Goal: Book appointment/travel/reservation

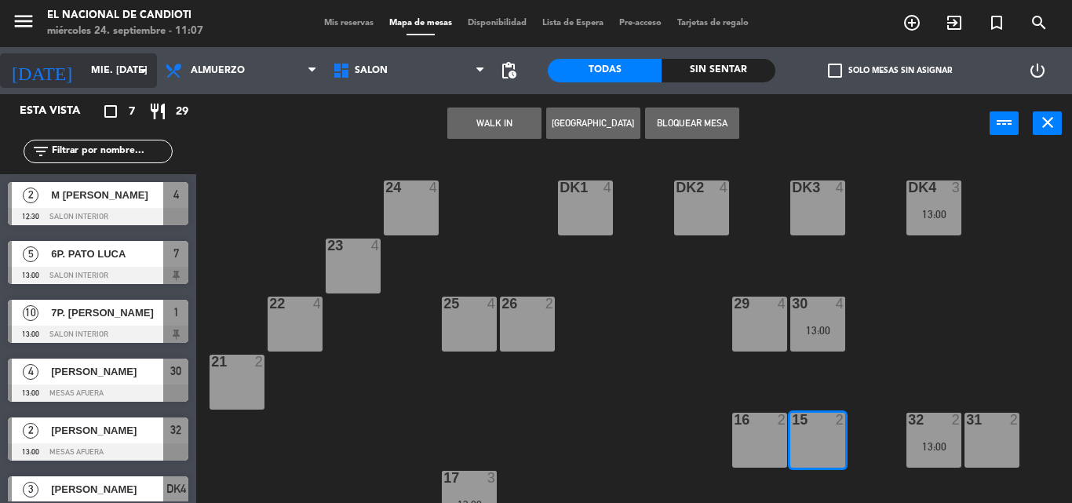
click at [116, 86] on div "[DATE] mié. [DATE] arrow_drop_down" at bounding box center [78, 70] width 157 height 35
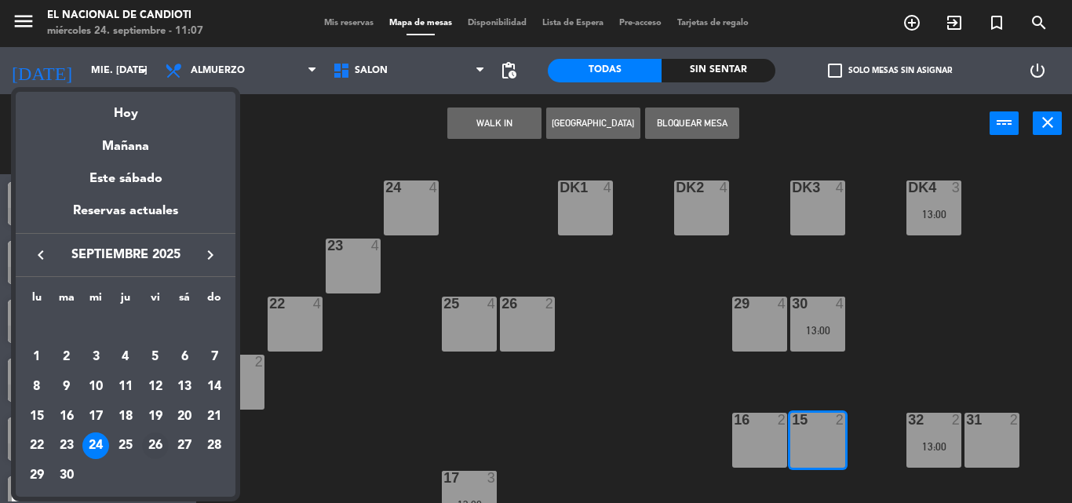
click at [159, 447] on div "26" at bounding box center [155, 446] width 27 height 27
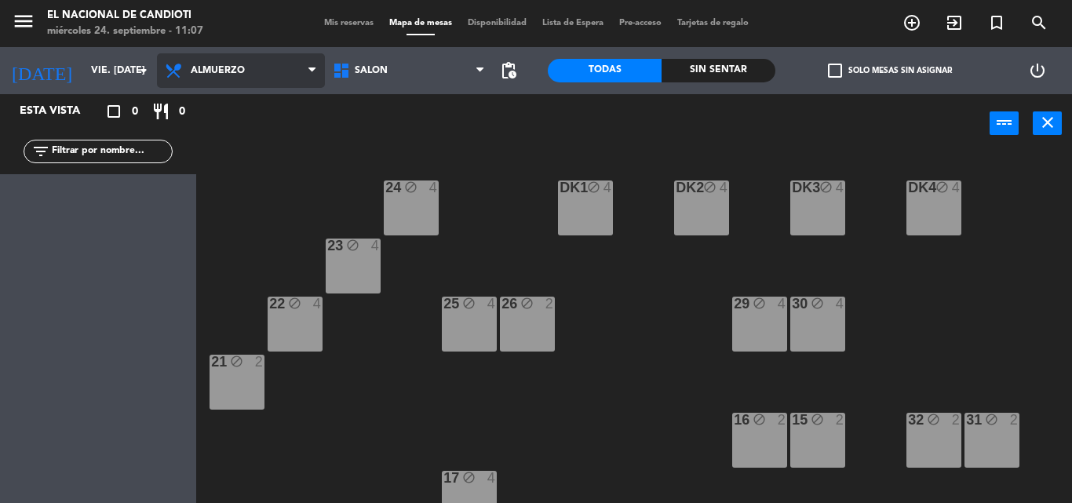
click at [258, 83] on span "Almuerzo" at bounding box center [241, 70] width 168 height 35
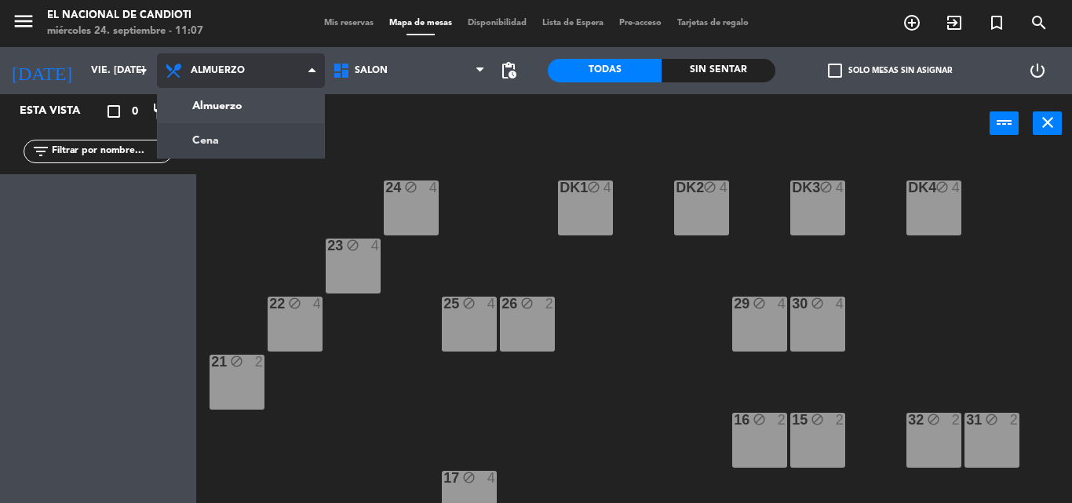
click at [248, 137] on ng-component "menu El Nacional de Candioti miércoles 24. septiembre - 11:07 Mis reservas Mapa…" at bounding box center [536, 251] width 1072 height 503
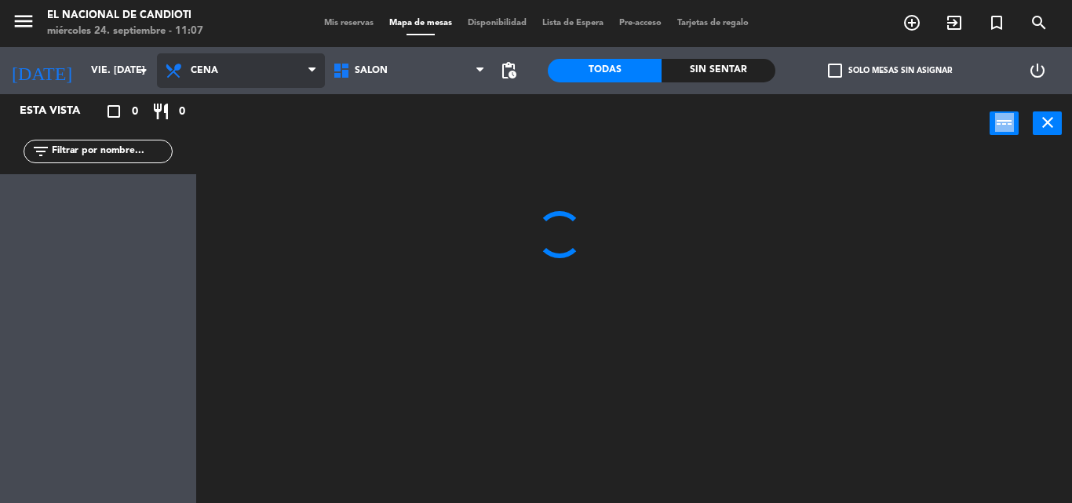
click at [248, 137] on div "power_input close" at bounding box center [593, 124] width 794 height 60
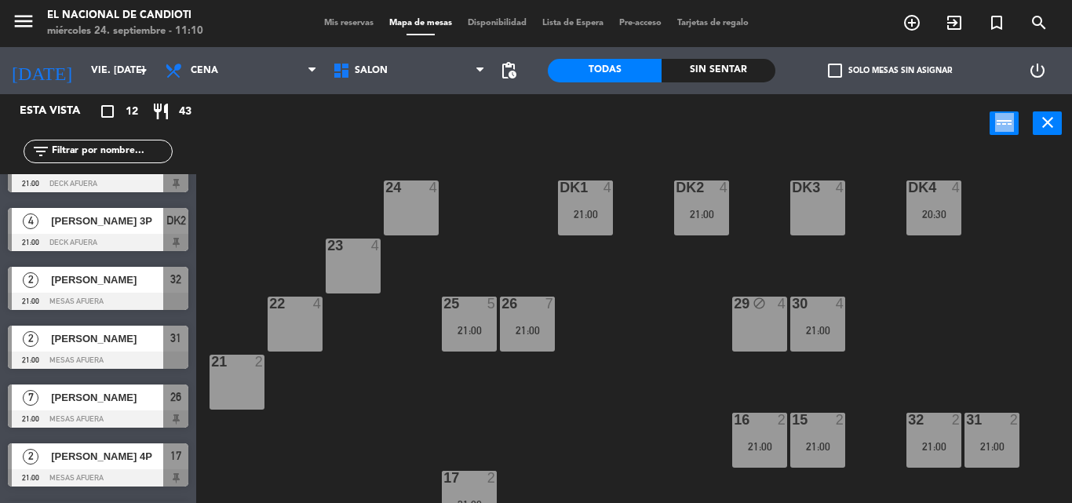
scroll to position [236, 0]
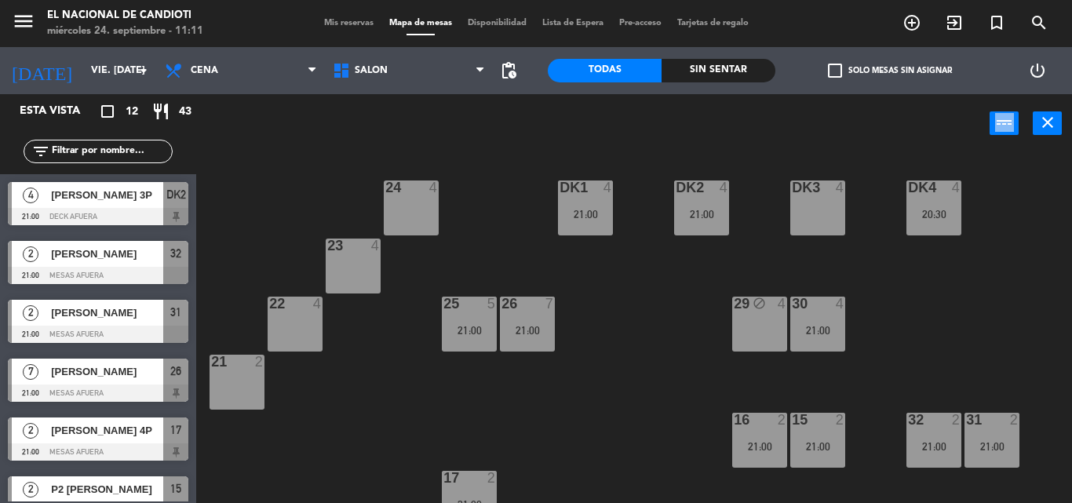
click at [130, 377] on span "[PERSON_NAME]" at bounding box center [107, 371] width 112 height 16
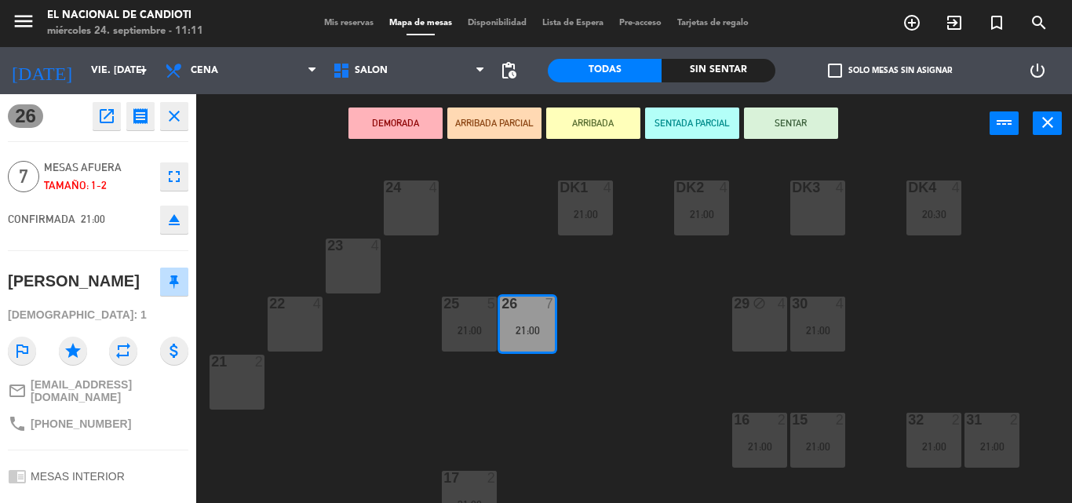
click at [173, 107] on icon "close" at bounding box center [174, 116] width 19 height 19
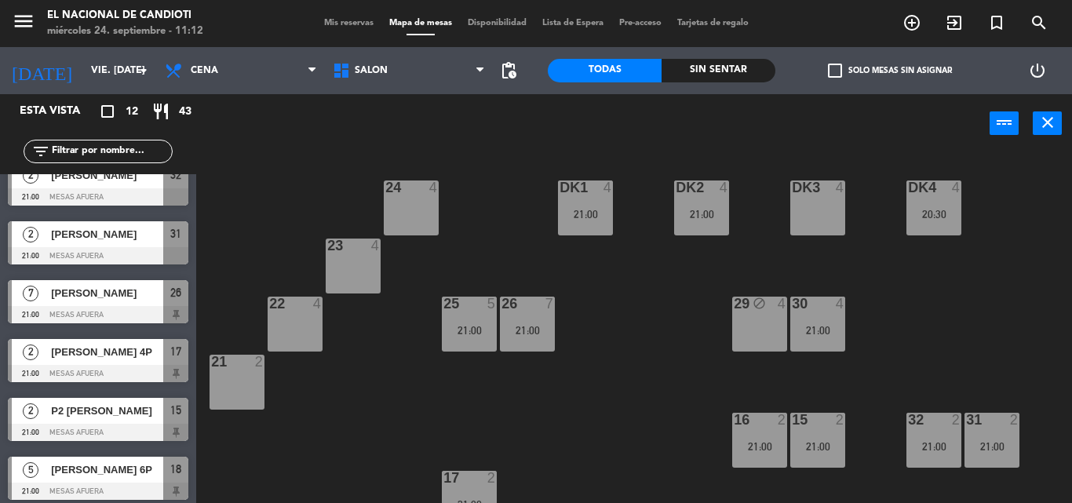
scroll to position [379, 0]
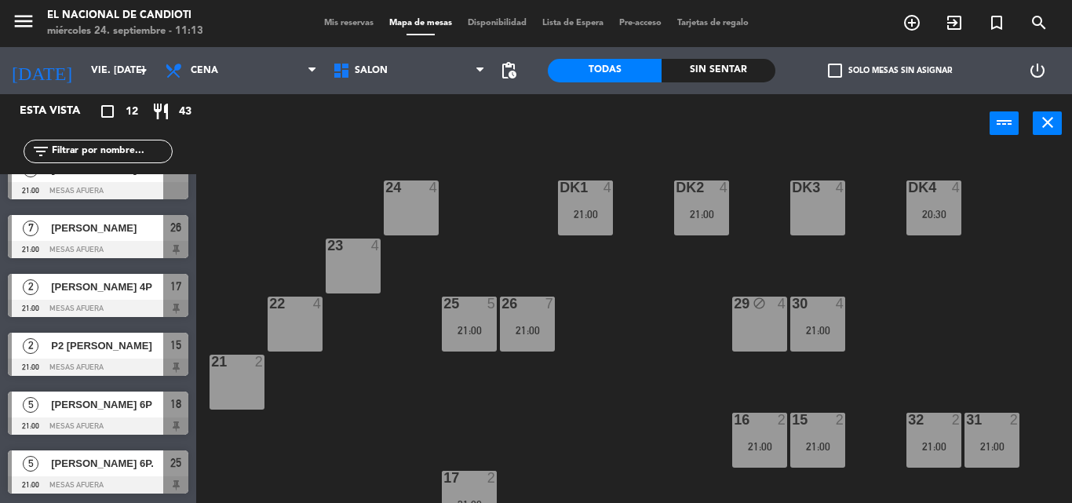
click at [237, 449] on div "24 4 DK1 4 21:00 DK2 4 21:00 DK3 4 DK4 4 20:30 23 4 22 4 25 5 21:00 26 7 21:00 …" at bounding box center [639, 328] width 865 height 350
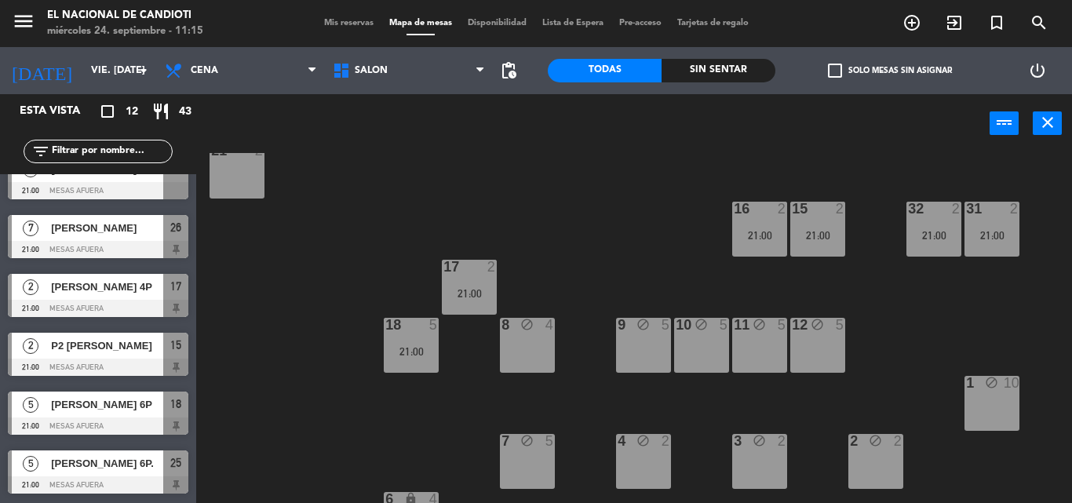
scroll to position [255, 0]
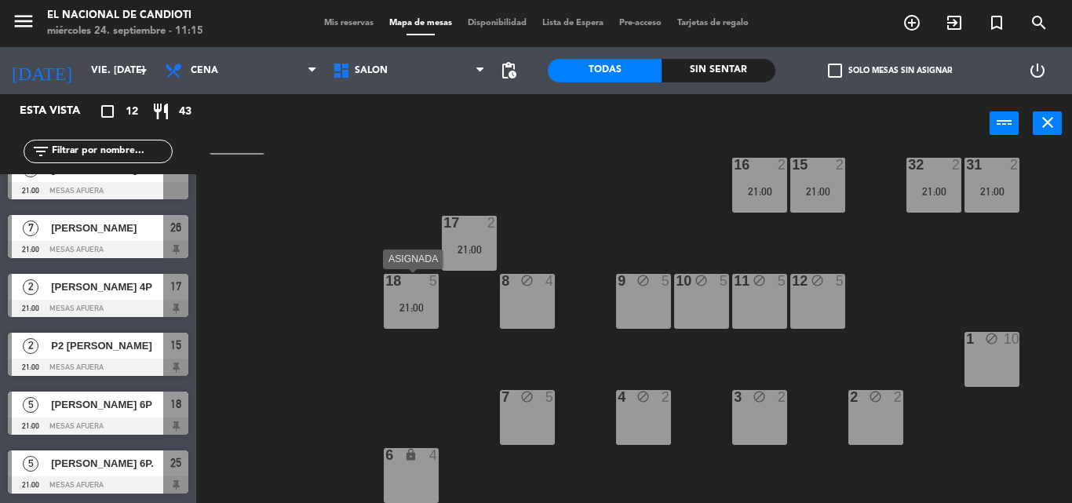
click at [432, 297] on div "18 5 21:00" at bounding box center [411, 301] width 55 height 55
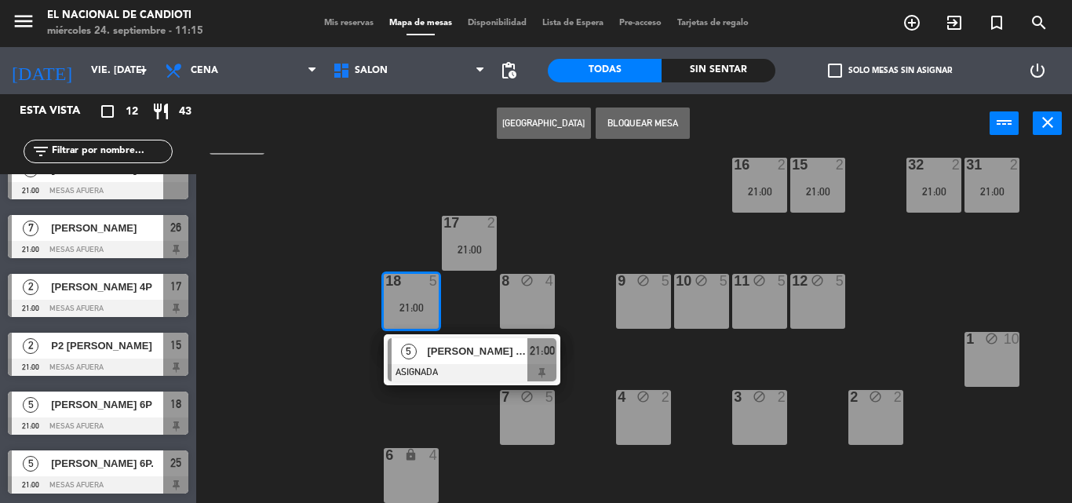
click at [477, 472] on div "24 4 DK1 4 21:00 DK2 4 21:00 DK3 4 DK4 4 20:30 23 4 22 4 25 5 21:00 26 7 21:00 …" at bounding box center [639, 328] width 865 height 350
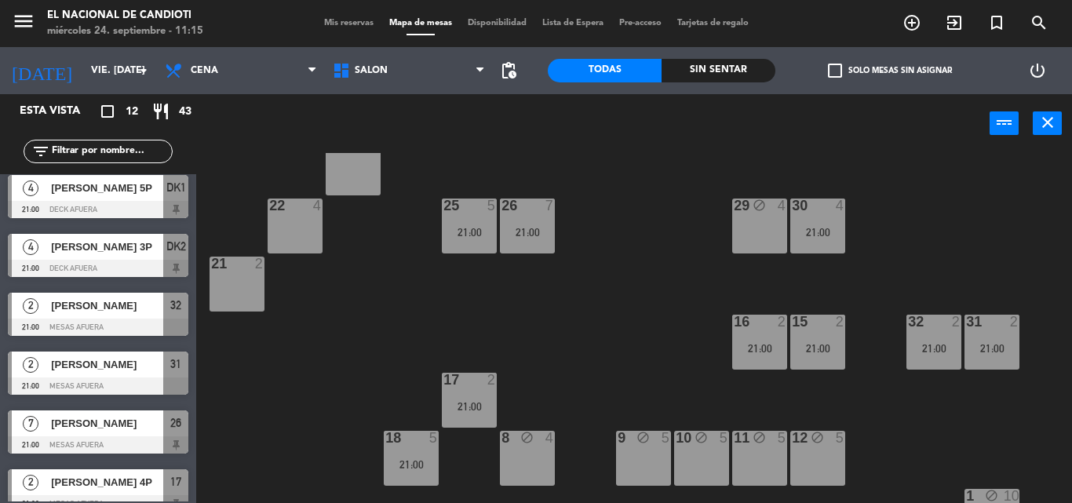
scroll to position [144, 0]
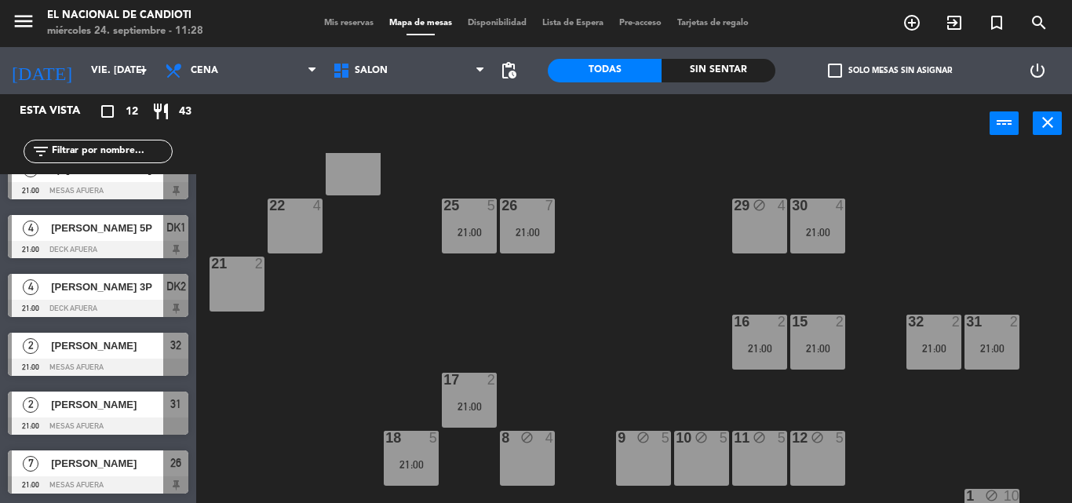
click at [133, 88] on div "[DATE] vie. [DATE] arrow_drop_down" at bounding box center [78, 70] width 157 height 47
click at [141, 62] on icon "arrow_drop_down" at bounding box center [143, 70] width 19 height 19
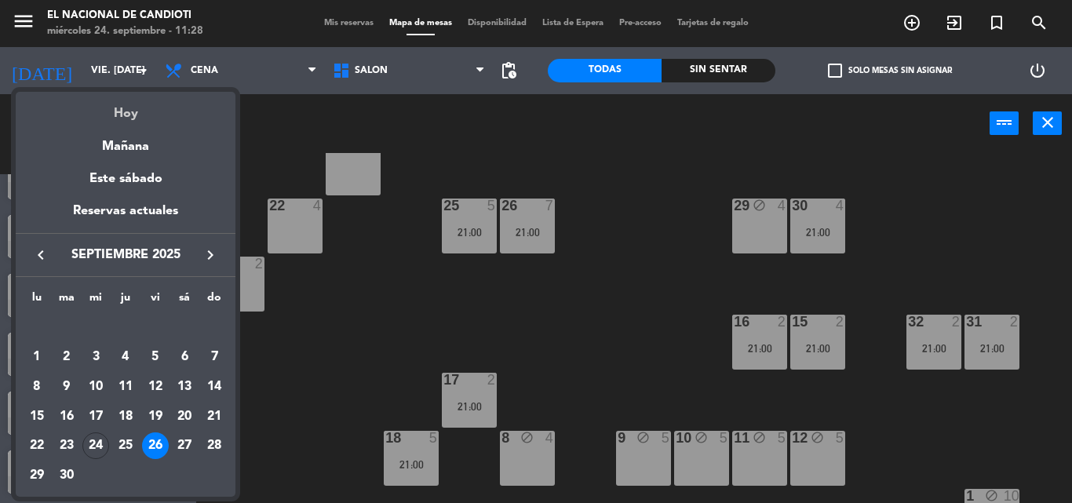
click at [147, 99] on div "Hoy" at bounding box center [126, 108] width 220 height 32
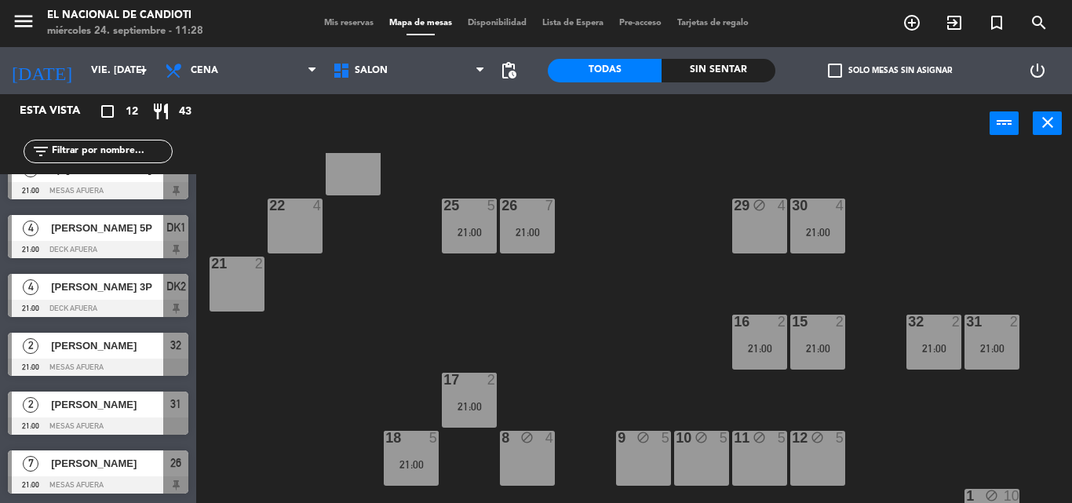
type input "mié. [DATE]"
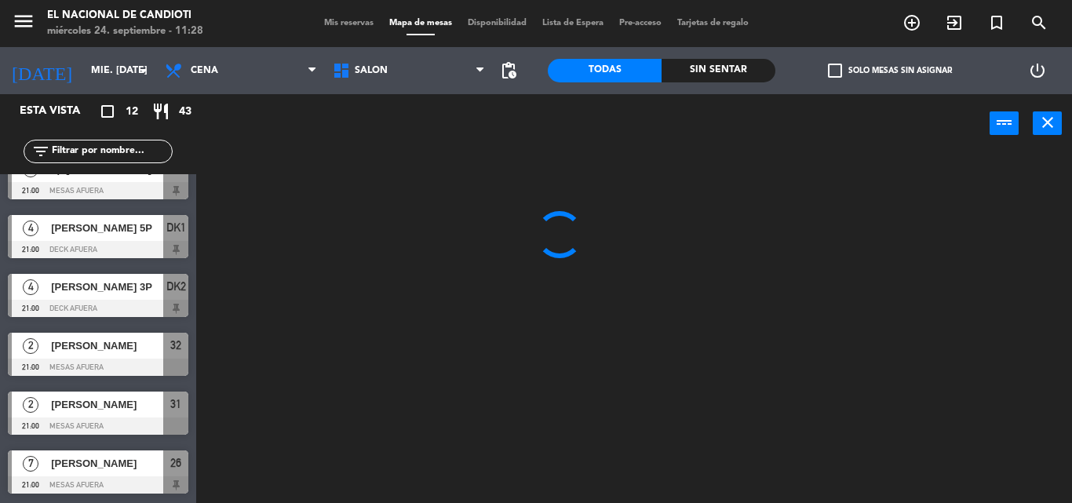
scroll to position [0, 0]
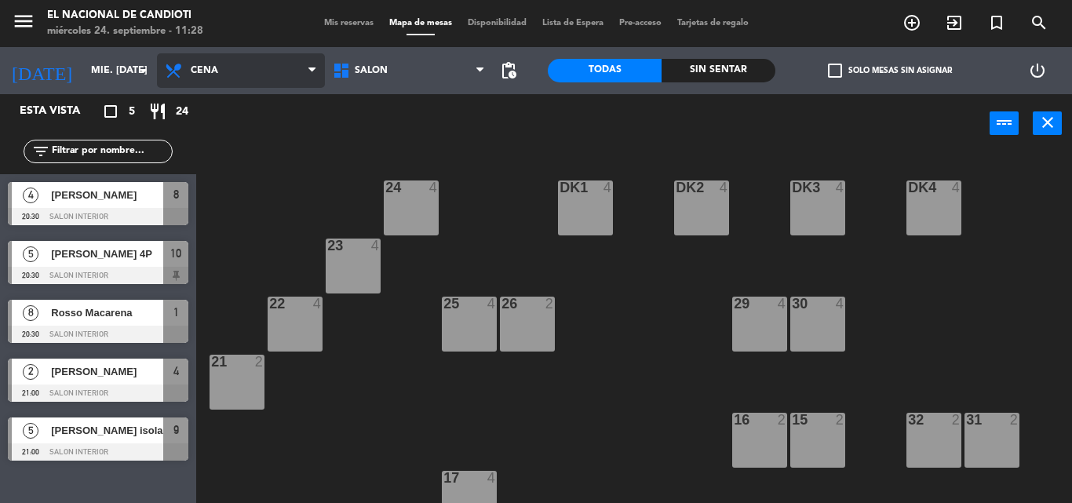
click at [192, 71] on span "Cena" at bounding box center [204, 70] width 27 height 11
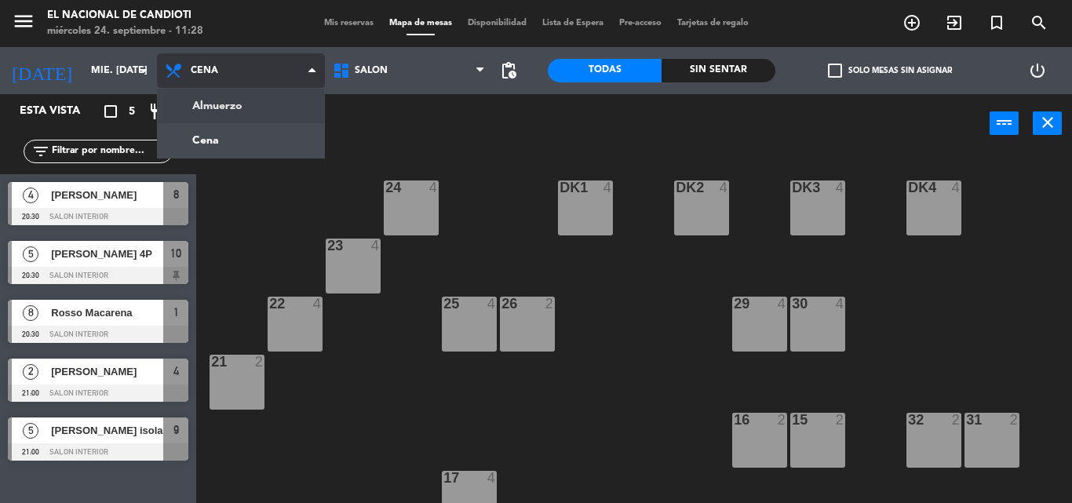
click at [212, 108] on ng-component "menu El Nacional de Candioti miércoles 24. septiembre - 11:28 Mis reservas Mapa…" at bounding box center [536, 251] width 1072 height 503
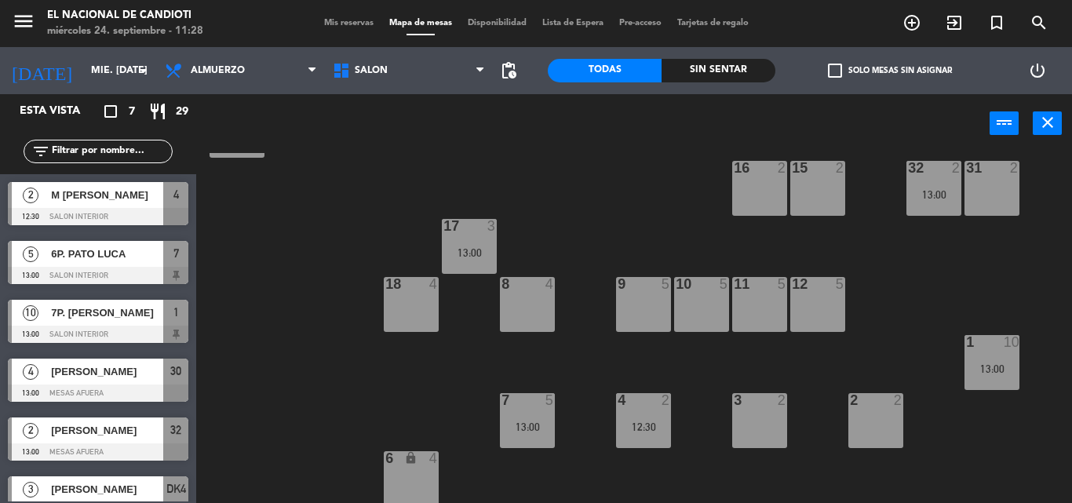
scroll to position [255, 0]
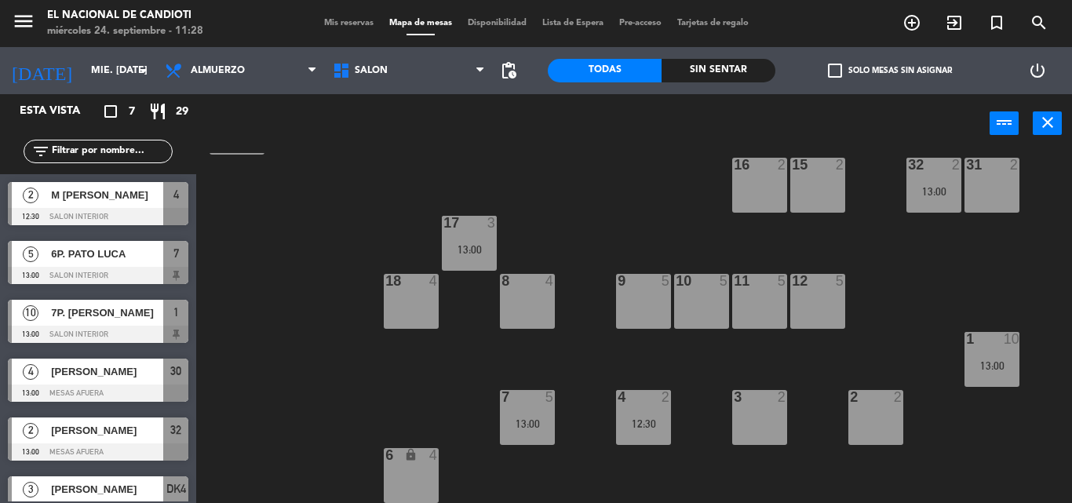
click at [30, 256] on span "5" at bounding box center [31, 254] width 16 height 16
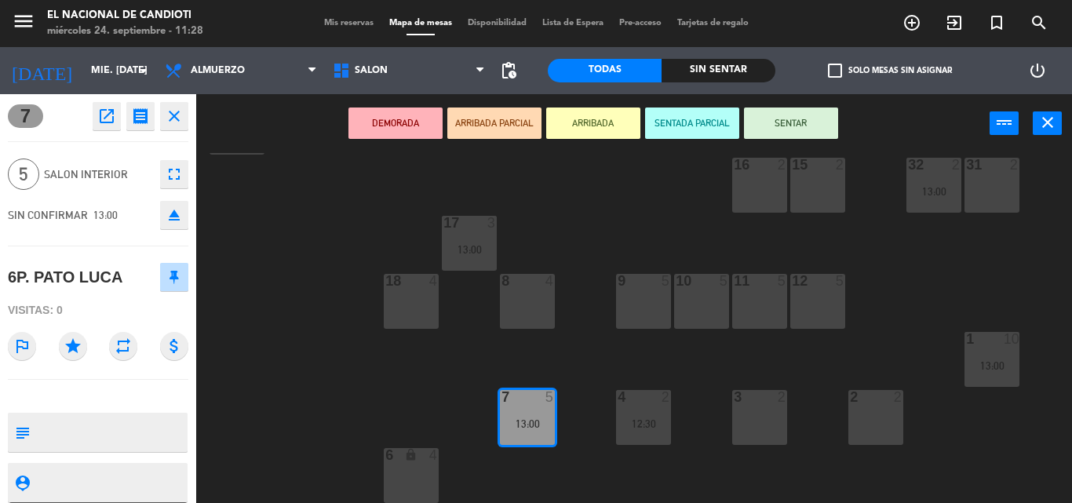
click at [247, 310] on div "24 4 DK1 4 DK2 4 DK3 4 DK4 3 13:00 23 4 22 4 25 4 26 2 30 4 13:00 29 4 21 2 16 …" at bounding box center [639, 328] width 865 height 350
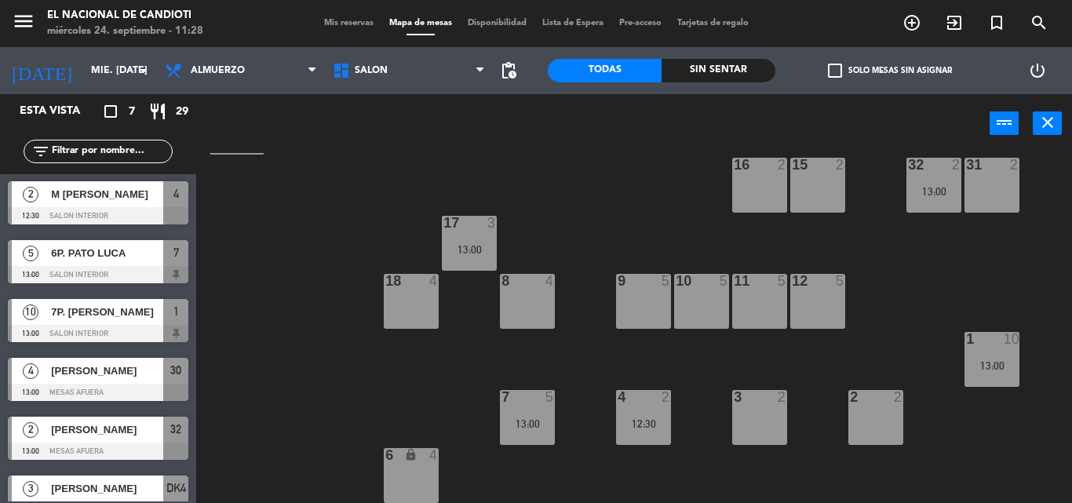
scroll to position [0, 0]
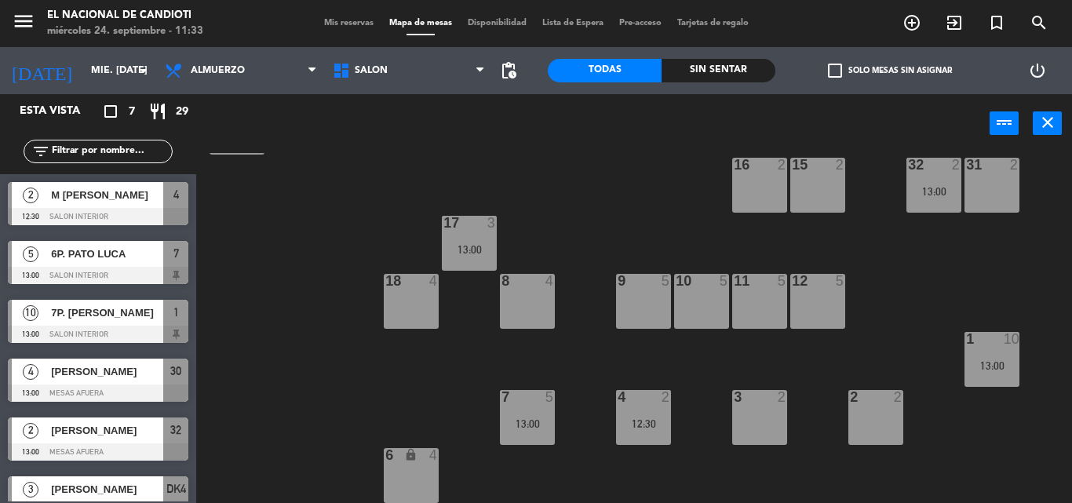
click at [305, 223] on div "24 4 DK1 4 DK2 4 DK3 4 DK4 3 13:00 23 4 22 4 25 4 26 2 30 4 13:00 29 4 21 2 16 …" at bounding box center [639, 328] width 865 height 350
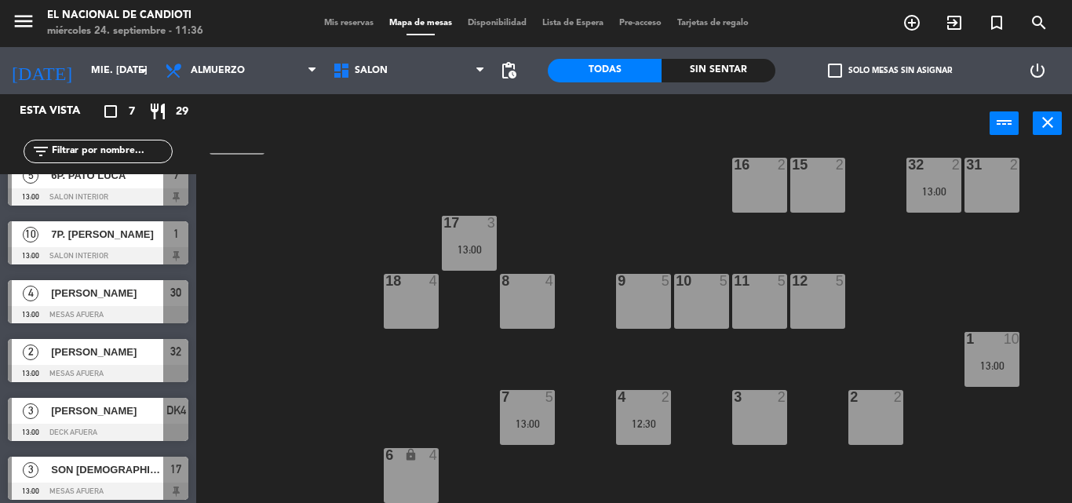
scroll to position [85, 0]
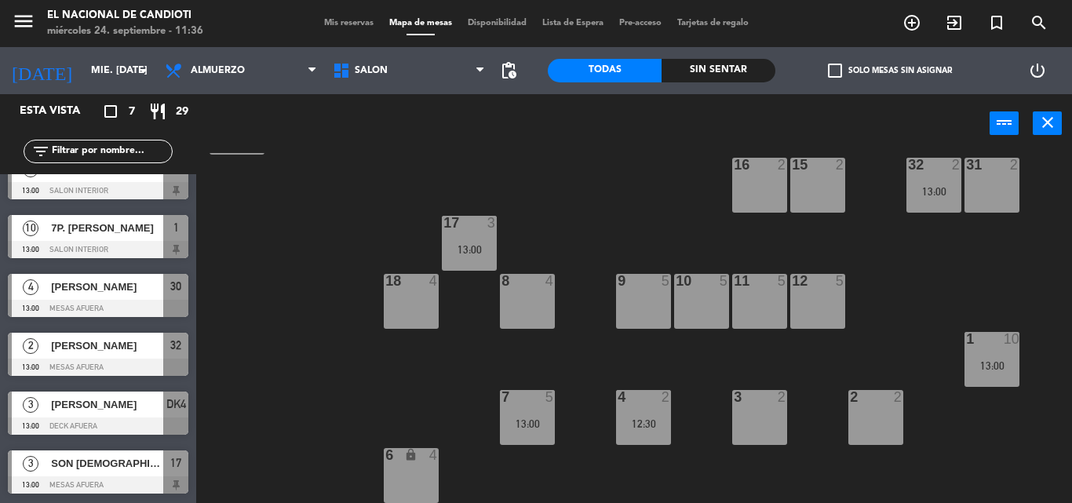
click at [90, 463] on span "SON [DEMOGRAPHIC_DATA] NO ME ACUERDO EL NOMBRE" at bounding box center [107, 463] width 112 height 16
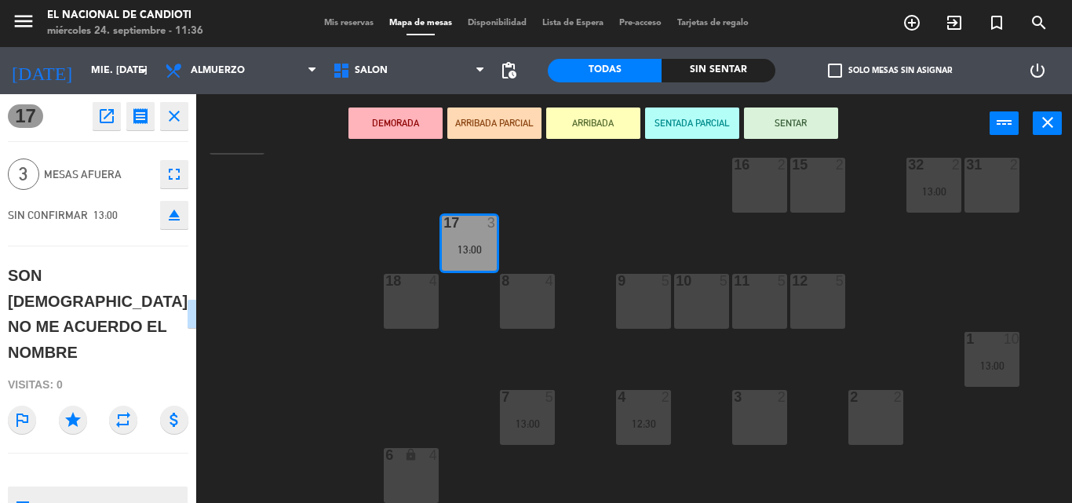
click at [248, 390] on div "24 4 DK1 4 DK2 4 DK3 4 DK4 3 13:00 23 4 22 4 25 4 26 2 30 4 13:00 29 4 21 2 16 …" at bounding box center [639, 328] width 865 height 350
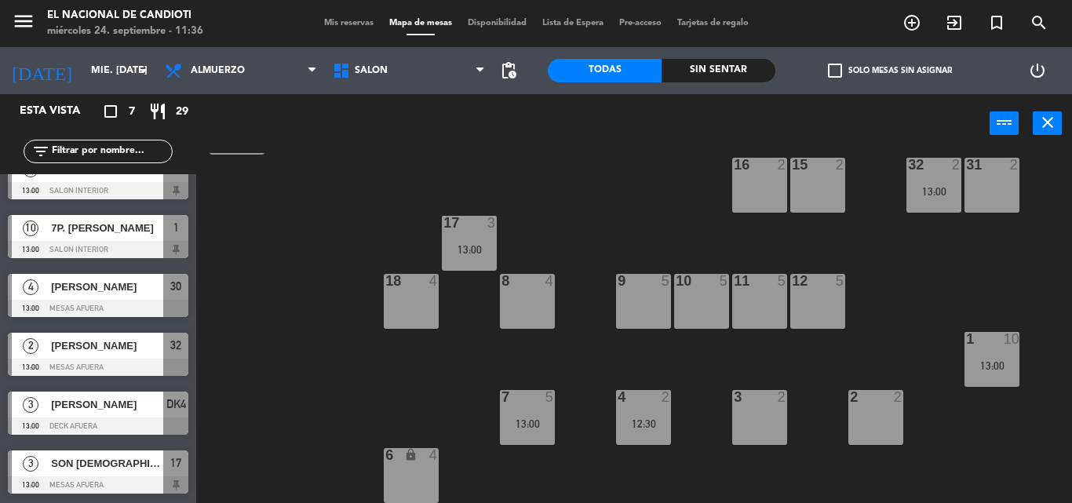
click at [126, 462] on span "SON [DEMOGRAPHIC_DATA] NO ME ACUERDO EL NOMBRE" at bounding box center [107, 463] width 112 height 16
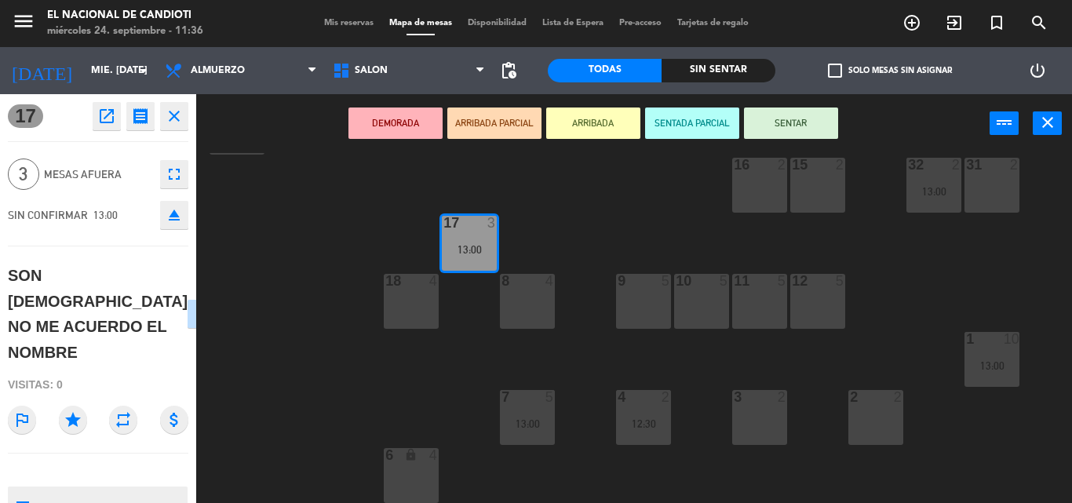
click at [286, 436] on div "24 4 DK1 4 DK2 4 DK3 4 DK4 3 13:00 23 4 22 4 25 4 26 2 30 4 13:00 29 4 21 2 16 …" at bounding box center [639, 328] width 865 height 350
